Goal: Use online tool/utility: Utilize a website feature to perform a specific function

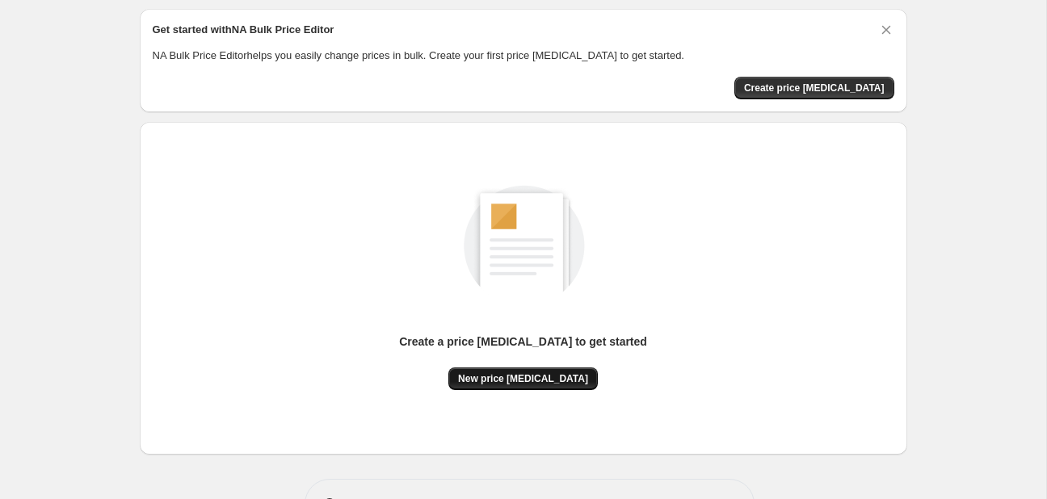
scroll to position [85, 0]
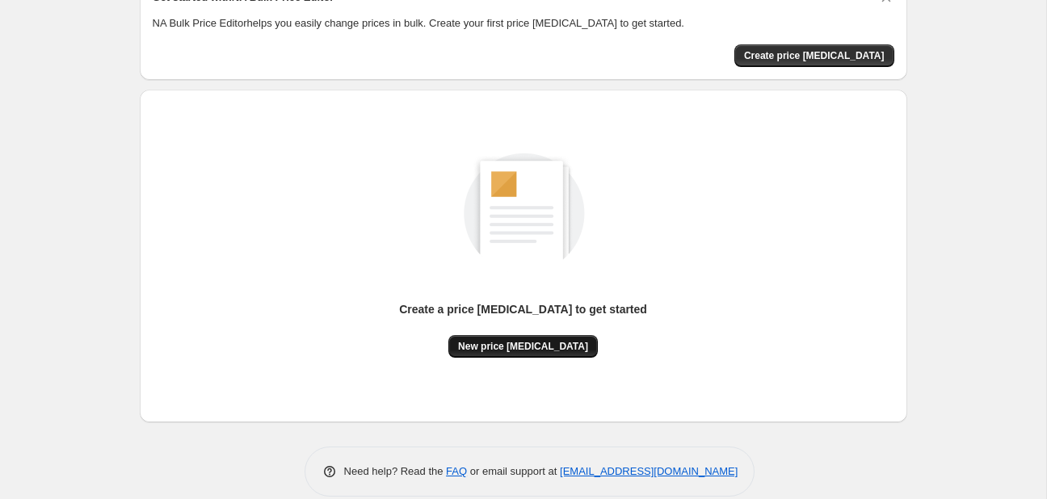
click at [535, 336] on button "New price change job" at bounding box center [522, 346] width 149 height 23
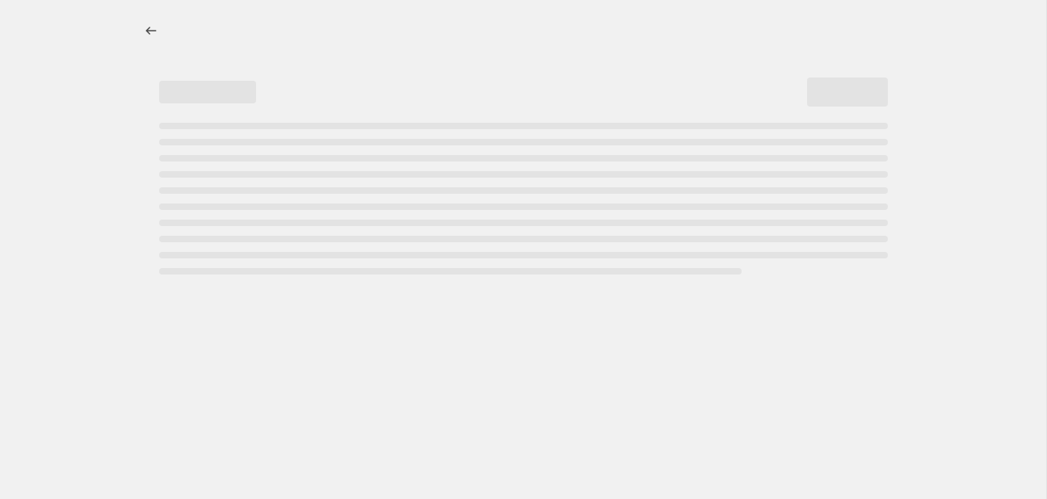
select select "percentage"
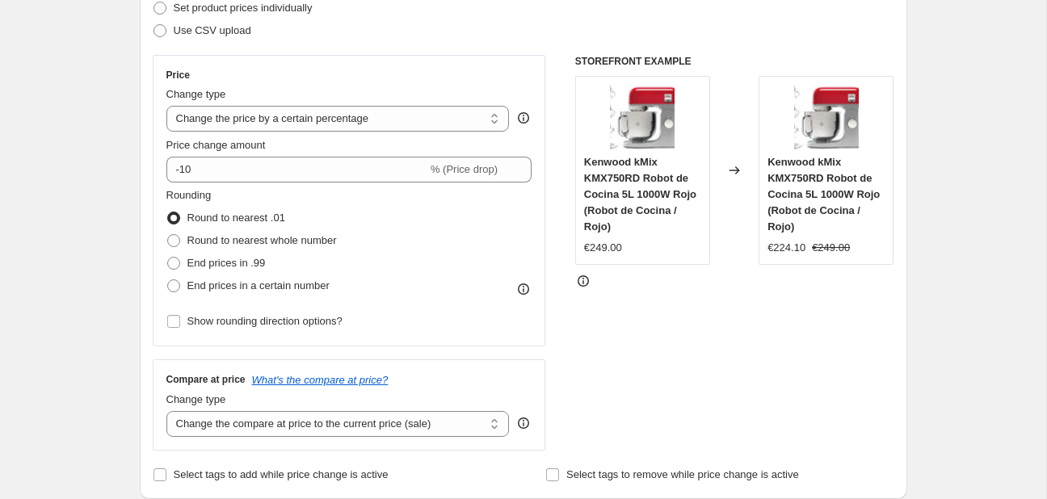
scroll to position [255, 0]
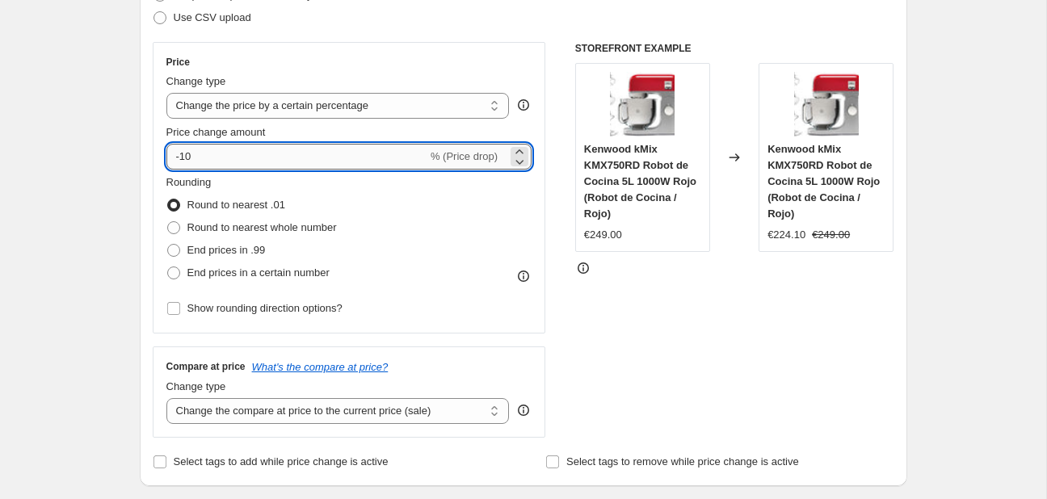
click at [332, 165] on input "-10" at bounding box center [296, 157] width 261 height 26
type input "-1"
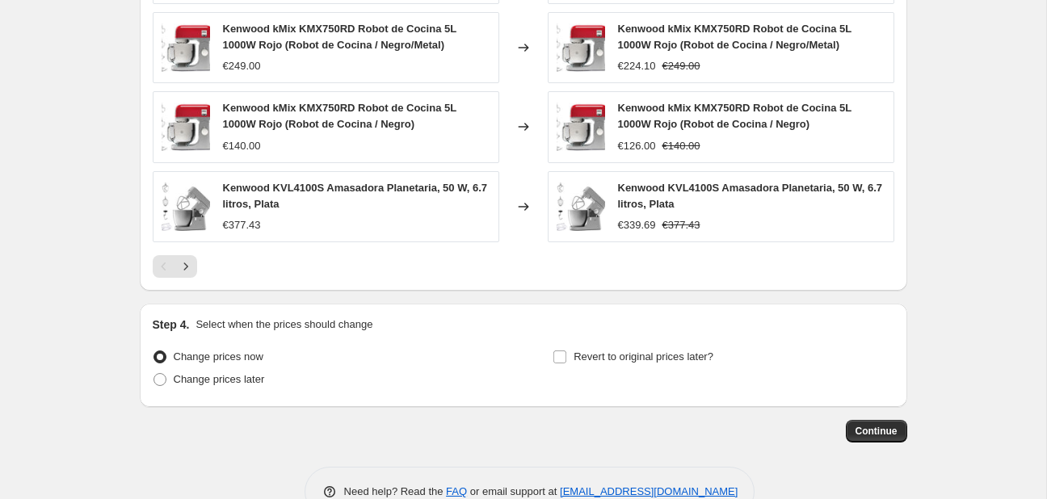
scroll to position [1140, 0]
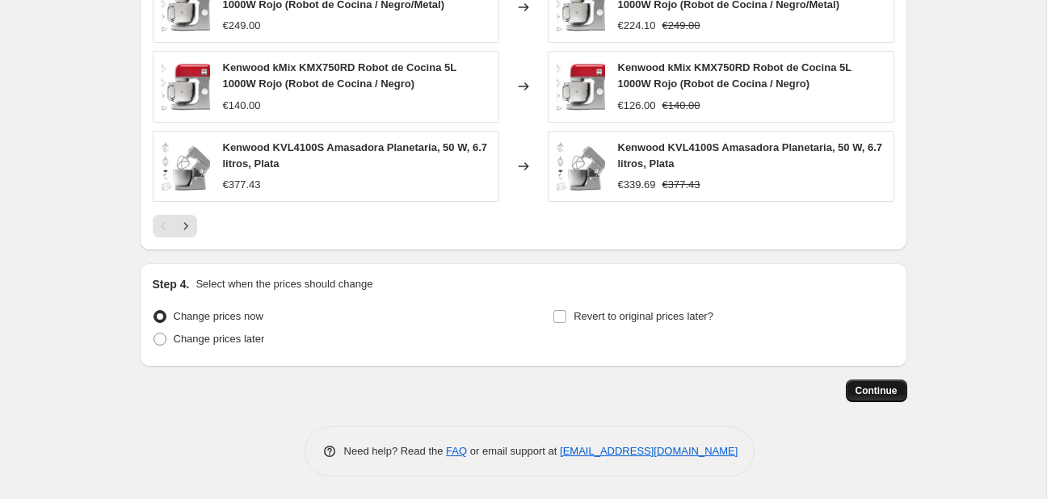
type input "-35"
click at [856, 386] on button "Continue" at bounding box center [876, 391] width 61 height 23
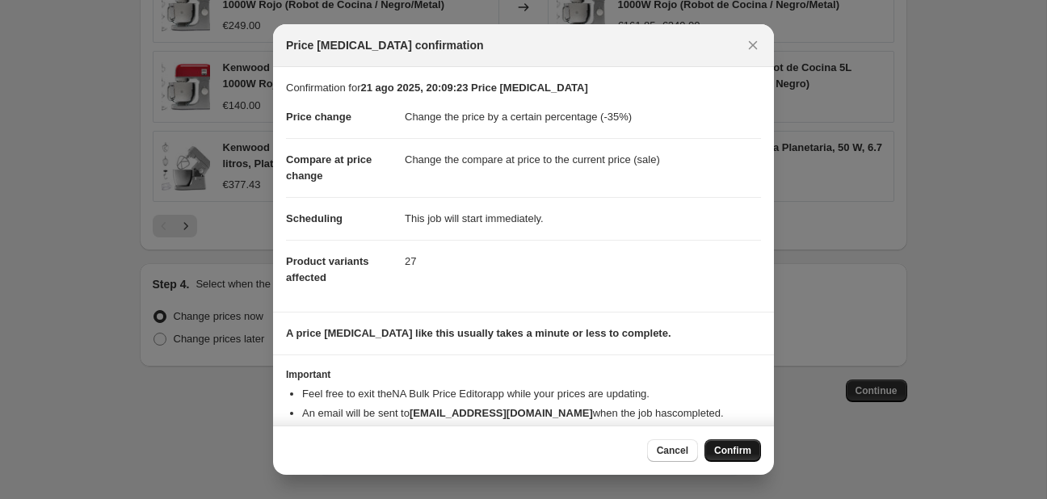
click at [727, 454] on span "Confirm" at bounding box center [732, 450] width 37 height 13
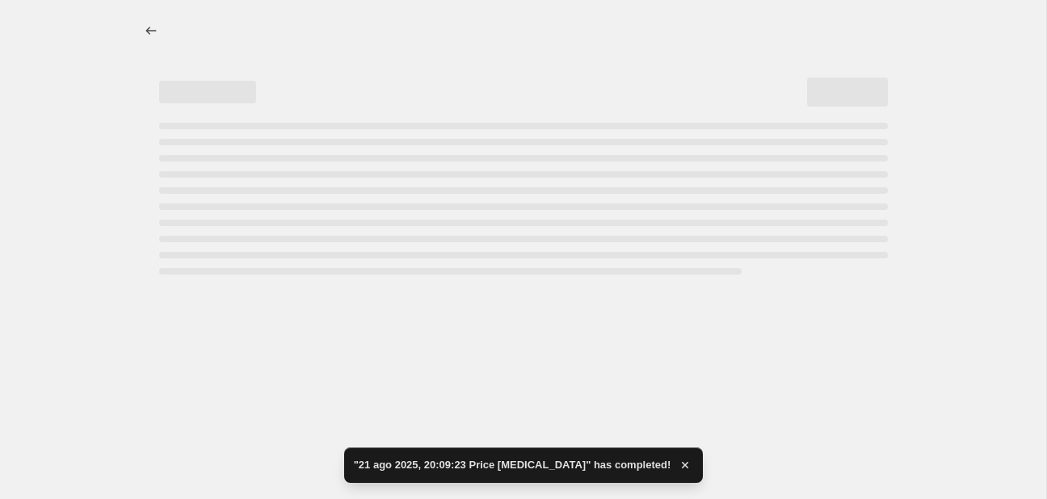
select select "percentage"
